Goal: Task Accomplishment & Management: Complete application form

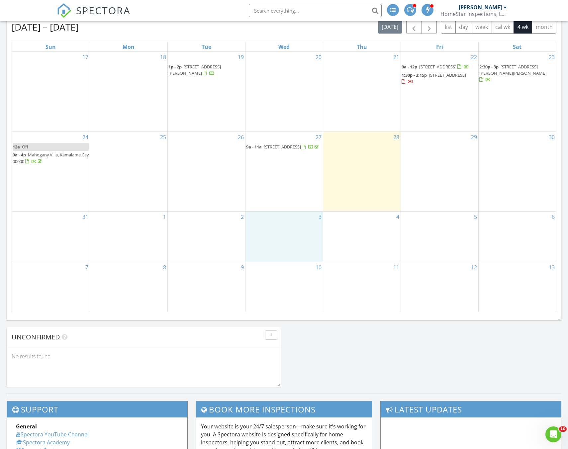
click at [267, 236] on div "3" at bounding box center [283, 236] width 77 height 50
click at [282, 209] on link "Inspection" at bounding box center [283, 207] width 34 height 11
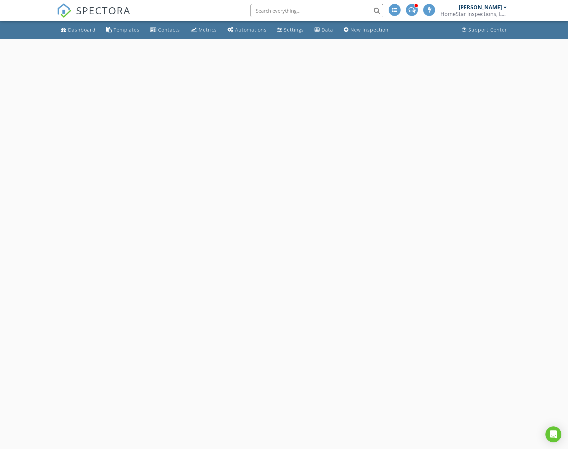
select select "8"
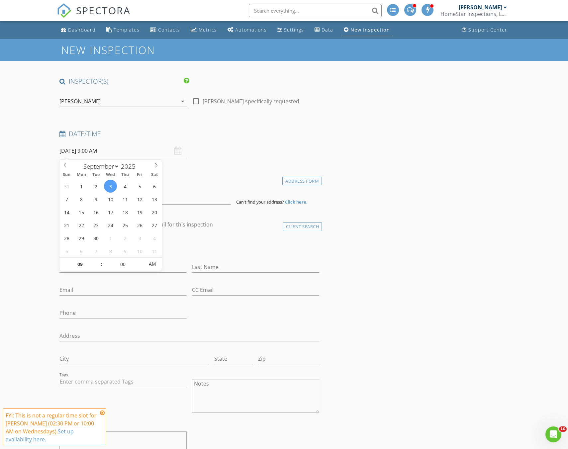
click at [102, 151] on input "09/03/2025 9:00 AM" at bounding box center [122, 151] width 127 height 16
type input "10"
type input "09/03/2025 10:00 AM"
click at [96, 258] on span at bounding box center [98, 261] width 5 height 7
type input "11"
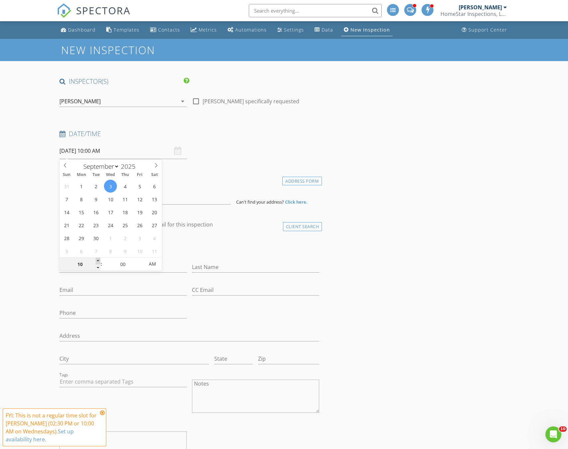
type input "09/03/2025 11:00 AM"
click at [96, 258] on span at bounding box center [98, 261] width 5 height 7
type input "12"
type input "09/03/2025 12:00 PM"
click at [96, 258] on span at bounding box center [98, 261] width 5 height 7
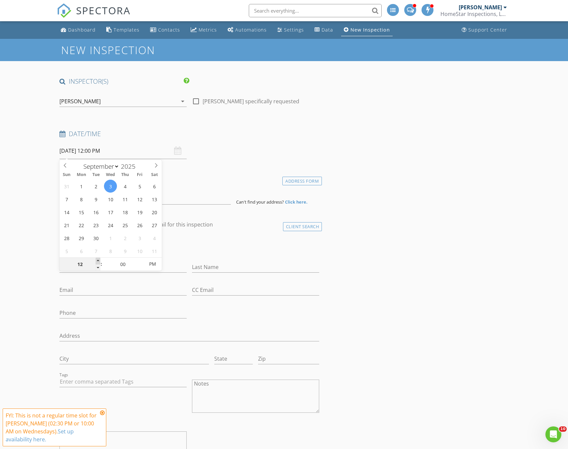
type input "01"
type input "09/03/2025 1:00 PM"
click at [96, 258] on span at bounding box center [98, 261] width 5 height 7
type input "02"
type input "09/03/2025 2:00 PM"
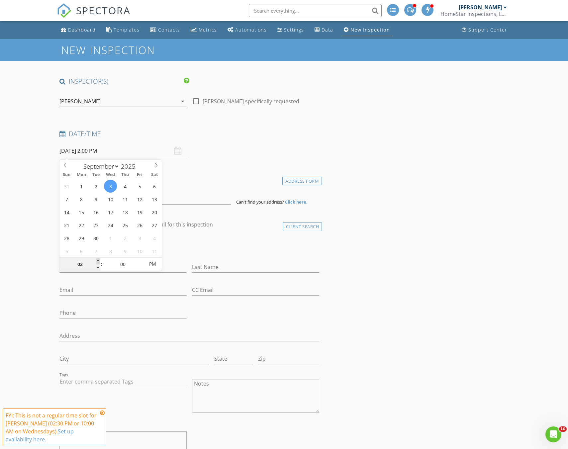
click at [96, 258] on span at bounding box center [98, 261] width 5 height 7
click at [83, 30] on div "Dashboard" at bounding box center [82, 30] width 28 height 6
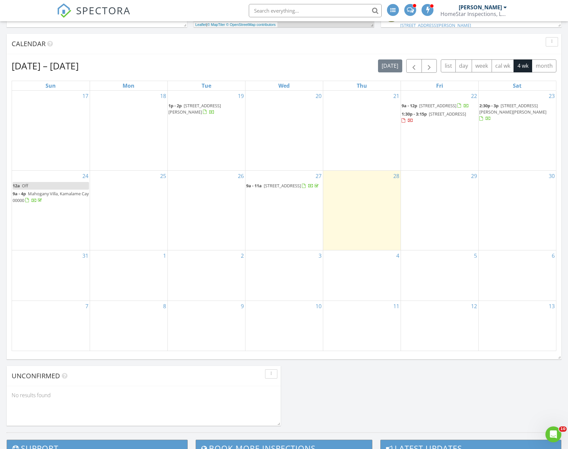
scroll to position [264, 0]
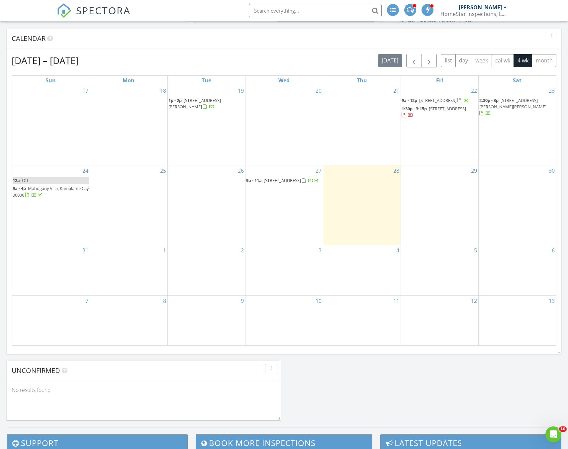
click at [285, 268] on div "3" at bounding box center [283, 270] width 77 height 50
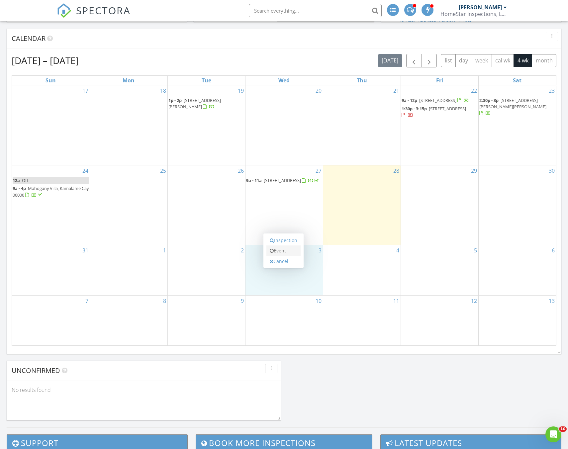
click at [281, 247] on link "Event" at bounding box center [283, 250] width 34 height 11
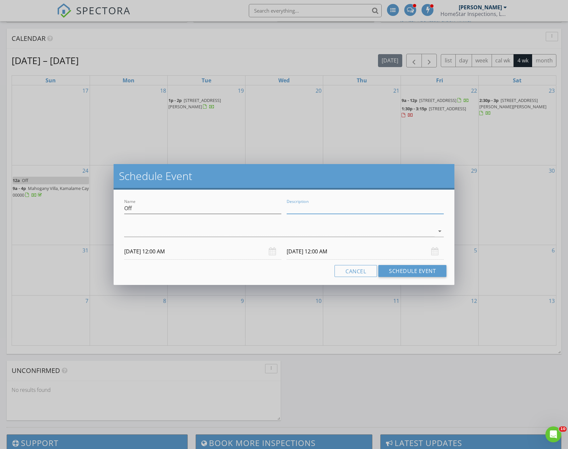
click at [319, 209] on input "Description" at bounding box center [364, 208] width 157 height 11
type input "New home inspection"
click at [229, 233] on div at bounding box center [279, 231] width 310 height 11
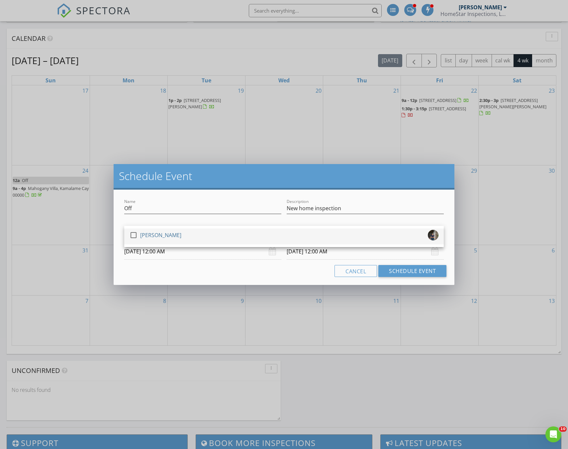
click at [195, 238] on div "check_box_outline_blank Toby Condill" at bounding box center [283, 236] width 309 height 13
click at [203, 270] on div "Cancel Schedule Event" at bounding box center [283, 271] width 325 height 12
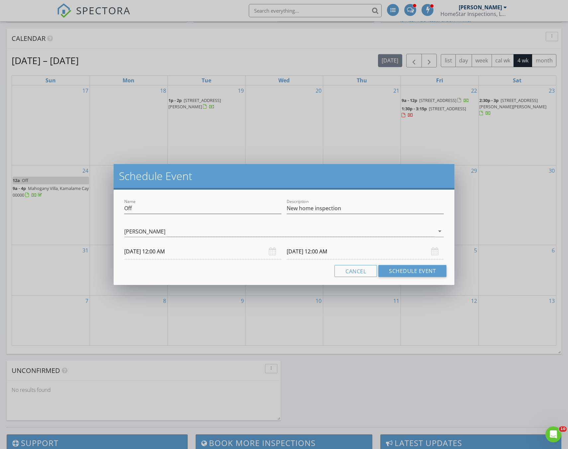
click at [165, 250] on input "09/03/2025 12:00 AM" at bounding box center [202, 251] width 157 height 16
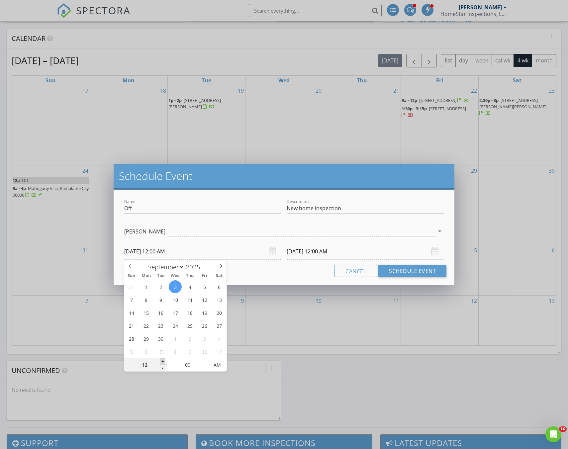
type input "01"
type input "09/03/2025 1:00 AM"
click at [162, 358] on span at bounding box center [162, 361] width 5 height 7
type input "09/04/2025 1:00 AM"
type input "02"
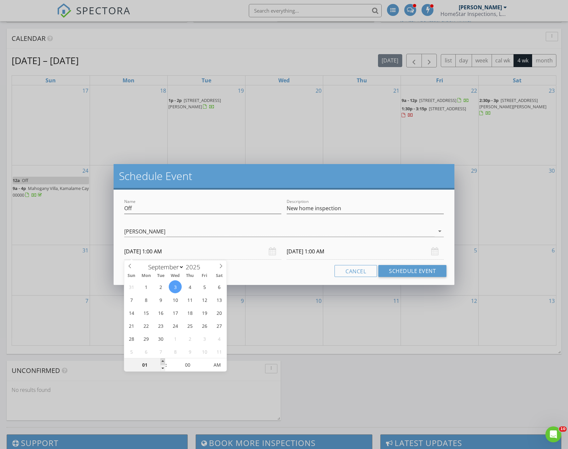
type input "09/03/2025 2:00 AM"
click at [162, 358] on span at bounding box center [162, 361] width 5 height 7
type input "09/04/2025 2:00 AM"
type input "09/03/2025 2:00 PM"
type input "09/04/2025 2:00 PM"
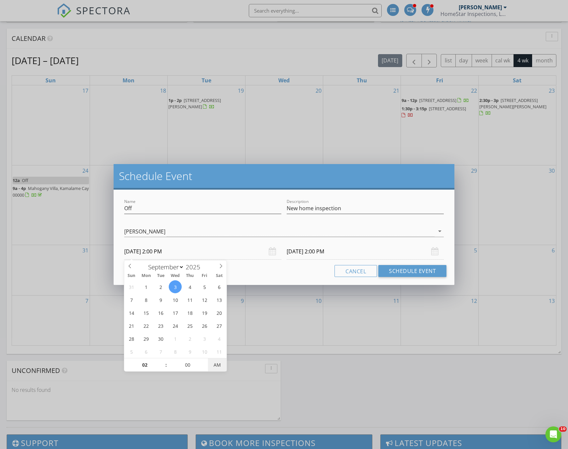
click at [215, 364] on span "AM" at bounding box center [217, 364] width 18 height 13
type input "01"
type input "09/03/2025 1:00 PM"
click at [162, 367] on span at bounding box center [162, 368] width 5 height 7
type input "01"
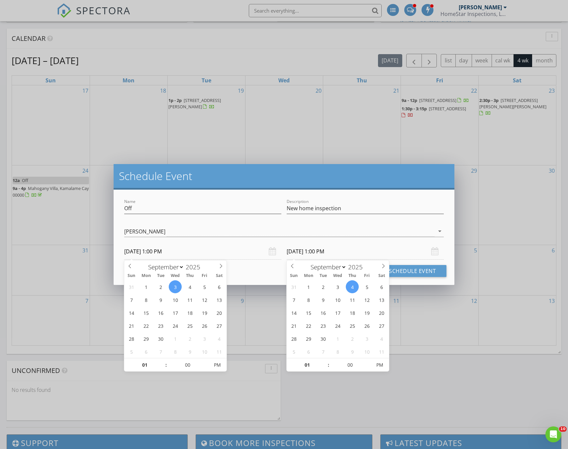
click at [320, 250] on input "09/04/2025 1:00 PM" at bounding box center [364, 251] width 157 height 16
type input "09/03/2025 1:00 PM"
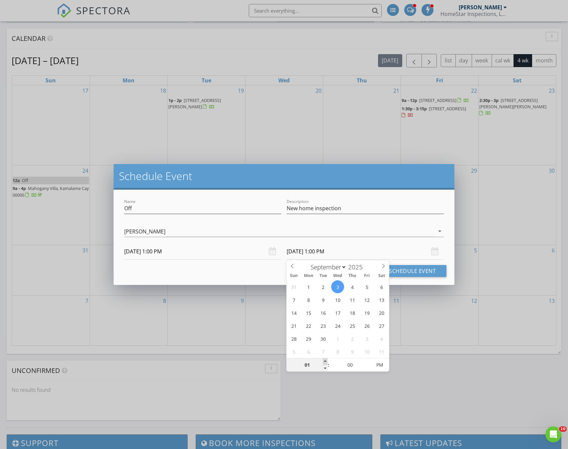
type input "02"
type input "09/03/2025 2:00 PM"
click at [325, 359] on span at bounding box center [325, 361] width 5 height 7
type input "03"
type input "09/03/2025 3:00 PM"
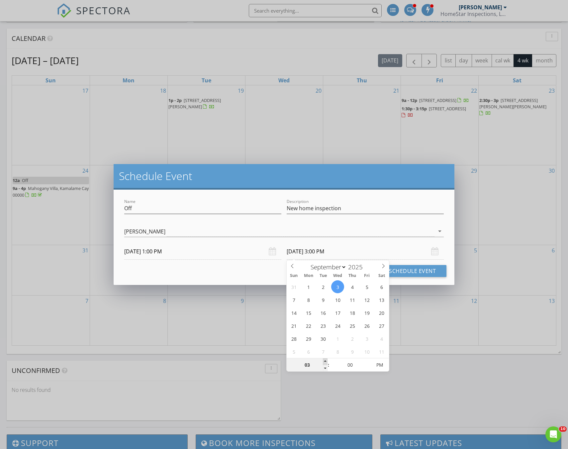
click at [325, 359] on span at bounding box center [325, 361] width 5 height 7
type input "04"
type input "09/03/2025 4:00 PM"
click at [325, 359] on span at bounding box center [325, 361] width 5 height 7
type input "05"
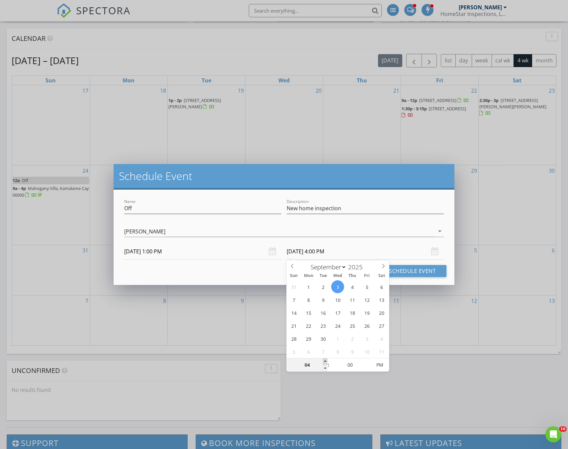
type input "09/03/2025 5:00 PM"
click at [325, 359] on span at bounding box center [325, 361] width 5 height 7
type input "06"
type input "09/03/2025 6:00 PM"
click at [325, 359] on span at bounding box center [325, 361] width 5 height 7
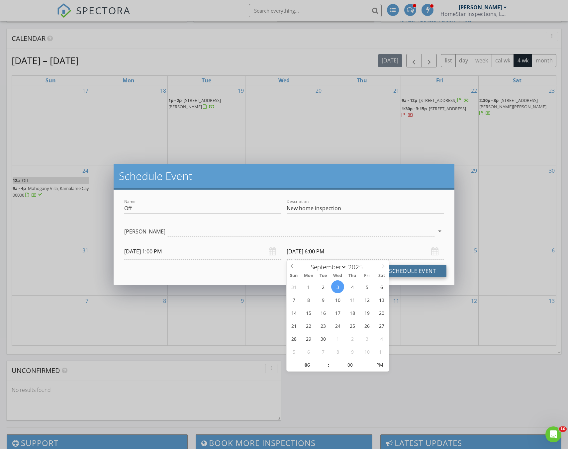
click at [422, 269] on button "Schedule Event" at bounding box center [412, 271] width 68 height 12
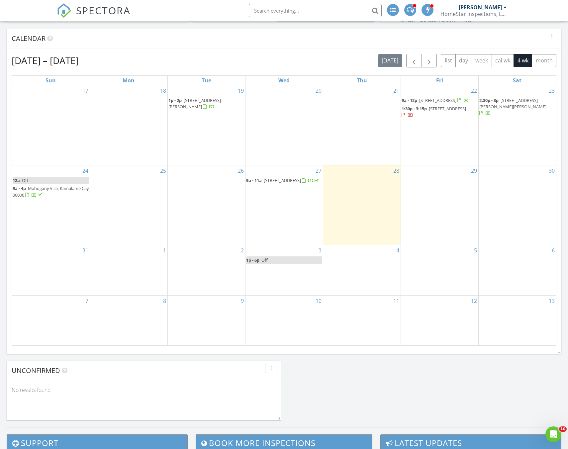
click at [187, 54] on div "Aug 17 – Sep 13, 2025 today list day week cal wk 4 wk month" at bounding box center [284, 61] width 544 height 14
